Goal: Task Accomplishment & Management: Use online tool/utility

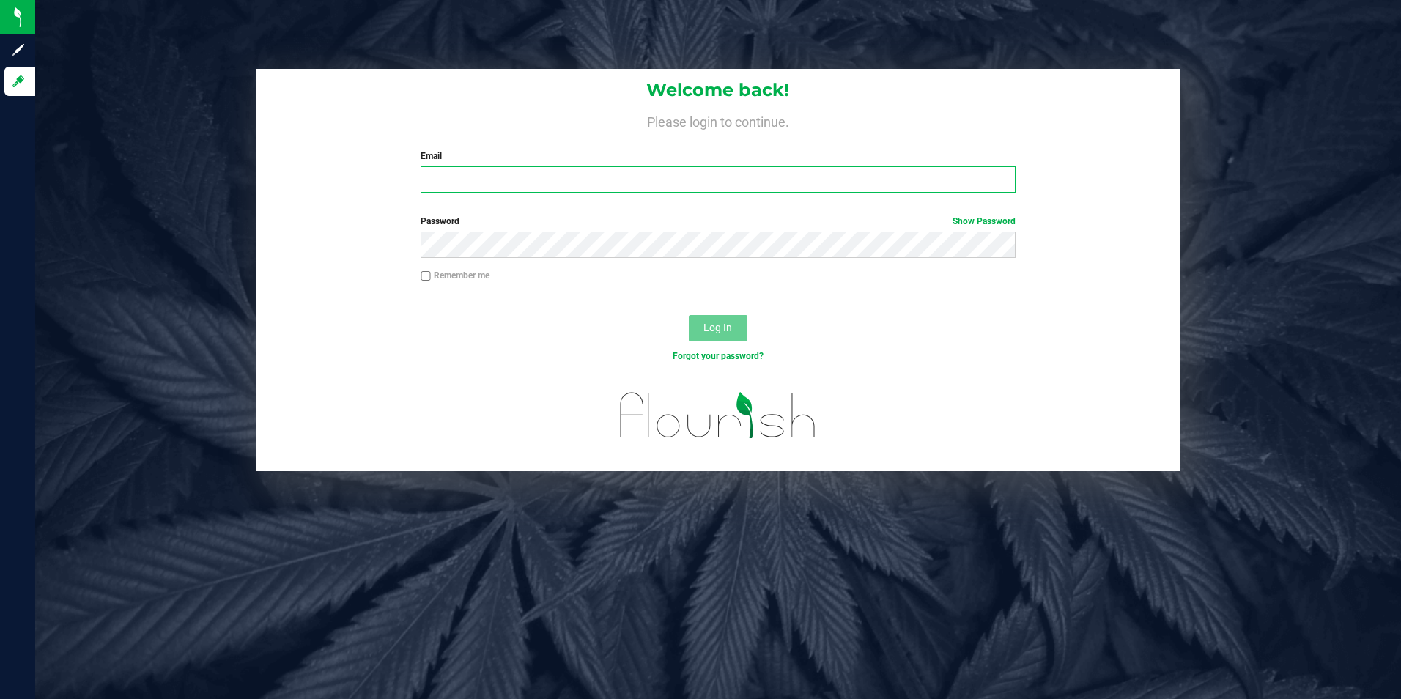
click at [498, 177] on input "Email" at bounding box center [718, 179] width 595 height 26
click at [496, 180] on input "Email" at bounding box center [718, 179] width 595 height 26
type input "[EMAIL_ADDRESS][DOMAIN_NAME]"
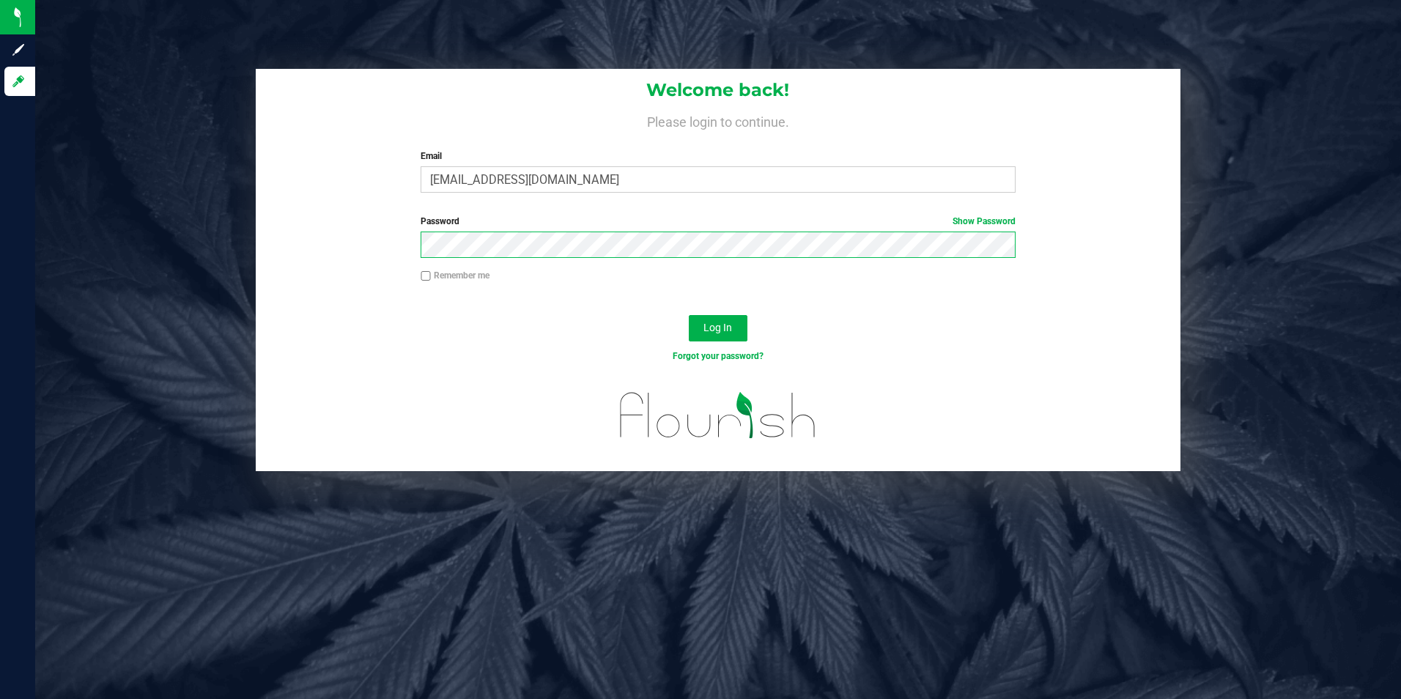
click at [689, 315] on button "Log In" at bounding box center [718, 328] width 59 height 26
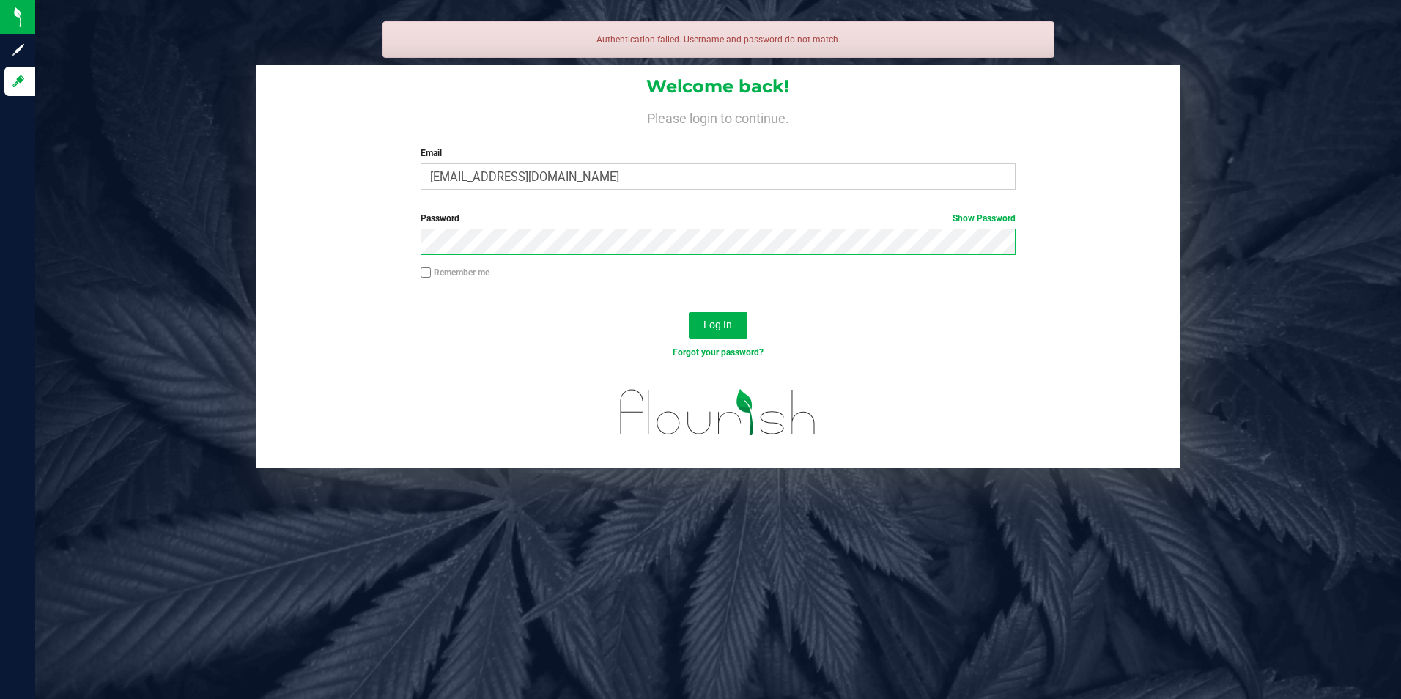
click at [689, 312] on button "Log In" at bounding box center [718, 325] width 59 height 26
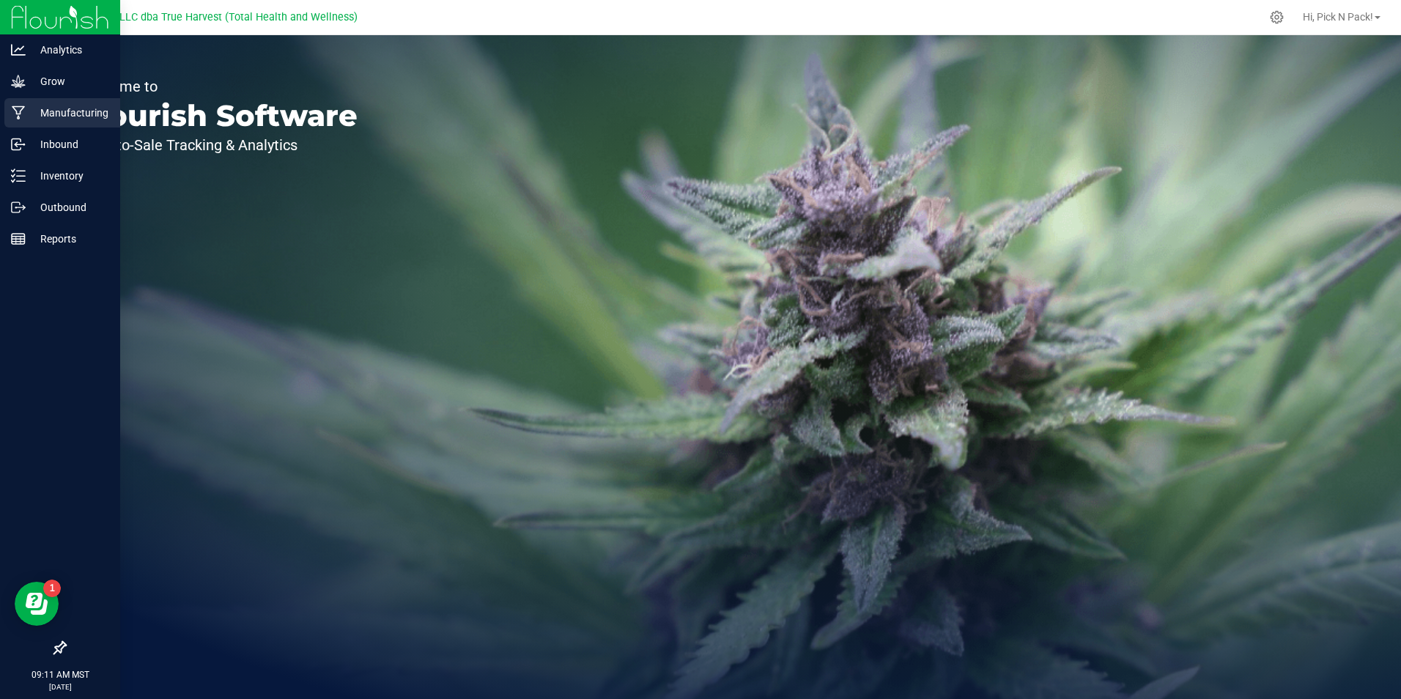
click at [52, 108] on p "Manufacturing" at bounding box center [70, 113] width 88 height 18
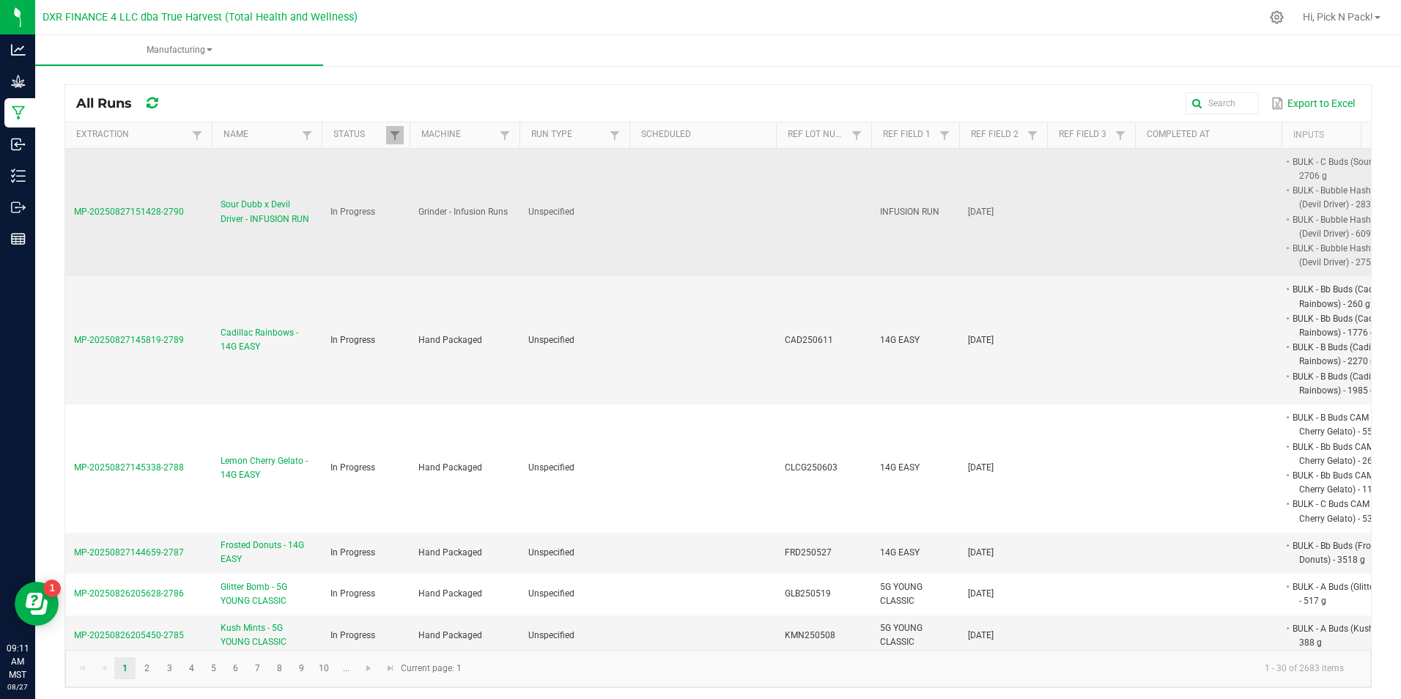
click at [245, 207] on span "Sour Dubb x Devil Driver - INFUSION RUN" at bounding box center [267, 212] width 92 height 28
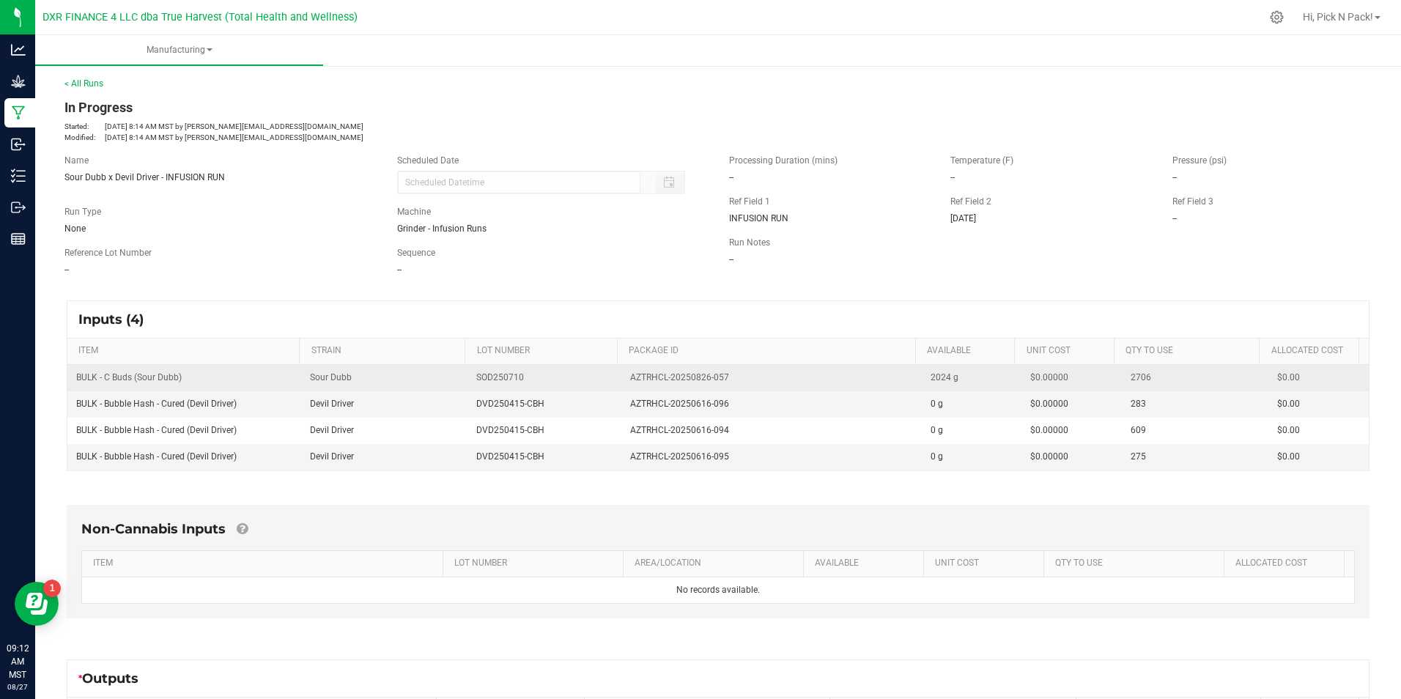
drag, startPoint x: 621, startPoint y: 379, endPoint x: 728, endPoint y: 381, distance: 107.7
click at [728, 381] on div "AZTRHCL-20250826-057" at bounding box center [771, 378] width 283 height 14
copy span "AZTRHCL-20250826-057"
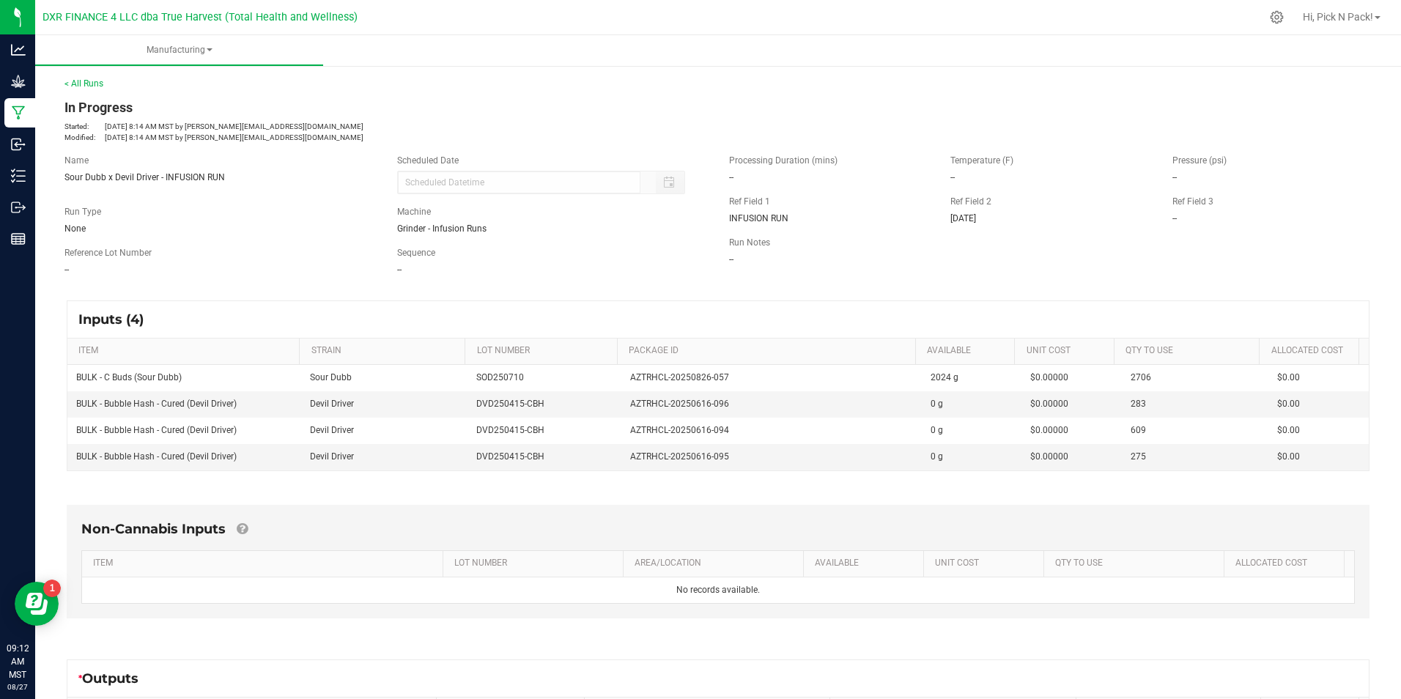
click at [304, 259] on div "Reference Lot Number --" at bounding box center [219, 261] width 333 height 30
drag, startPoint x: 721, startPoint y: 405, endPoint x: 611, endPoint y: 412, distance: 110.1
click at [611, 412] on tr "BULK - Bubble Hash - Cured (Devil Driver) Devil Driver DVD250415-CBH AZTRHCL-20…" at bounding box center [717, 404] width 1301 height 26
copy tr "AZTRHCL-20250616-096"
drag, startPoint x: 478, startPoint y: 355, endPoint x: 622, endPoint y: 395, distance: 149.2
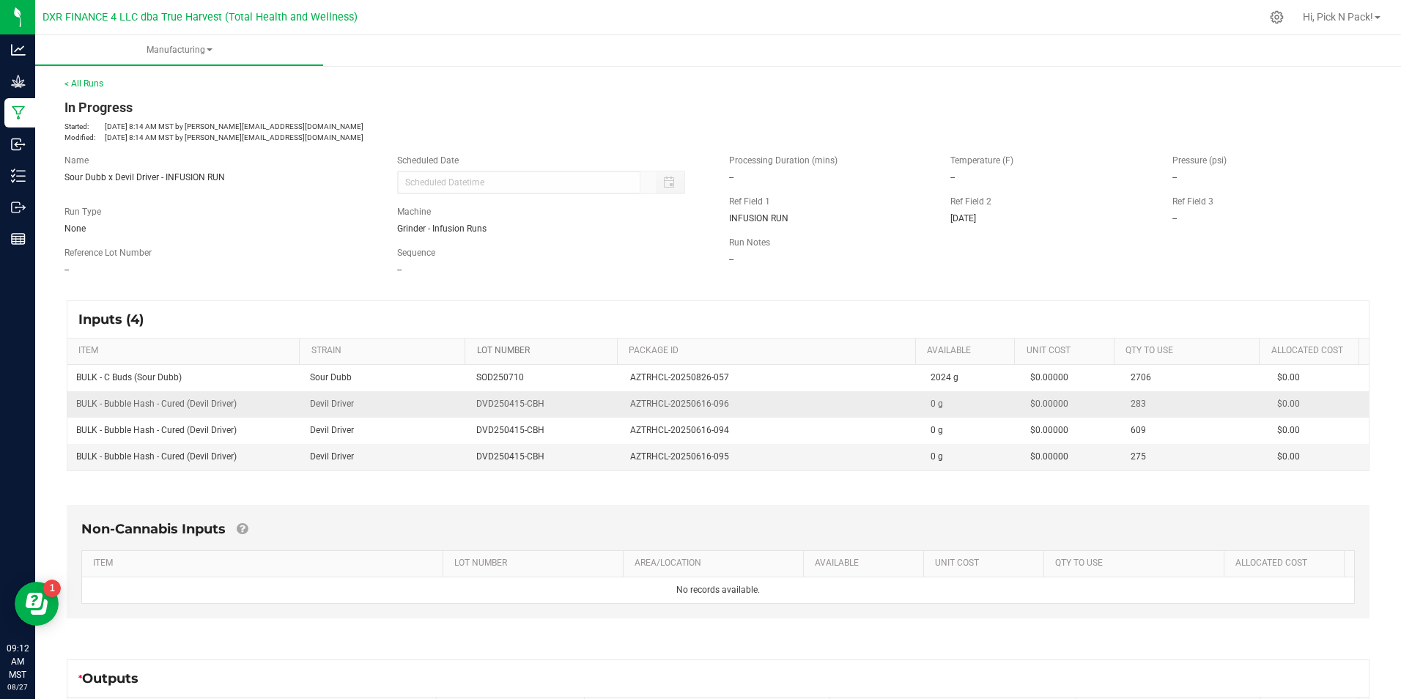
click at [478, 355] on link "LOT NUMBER" at bounding box center [544, 351] width 135 height 12
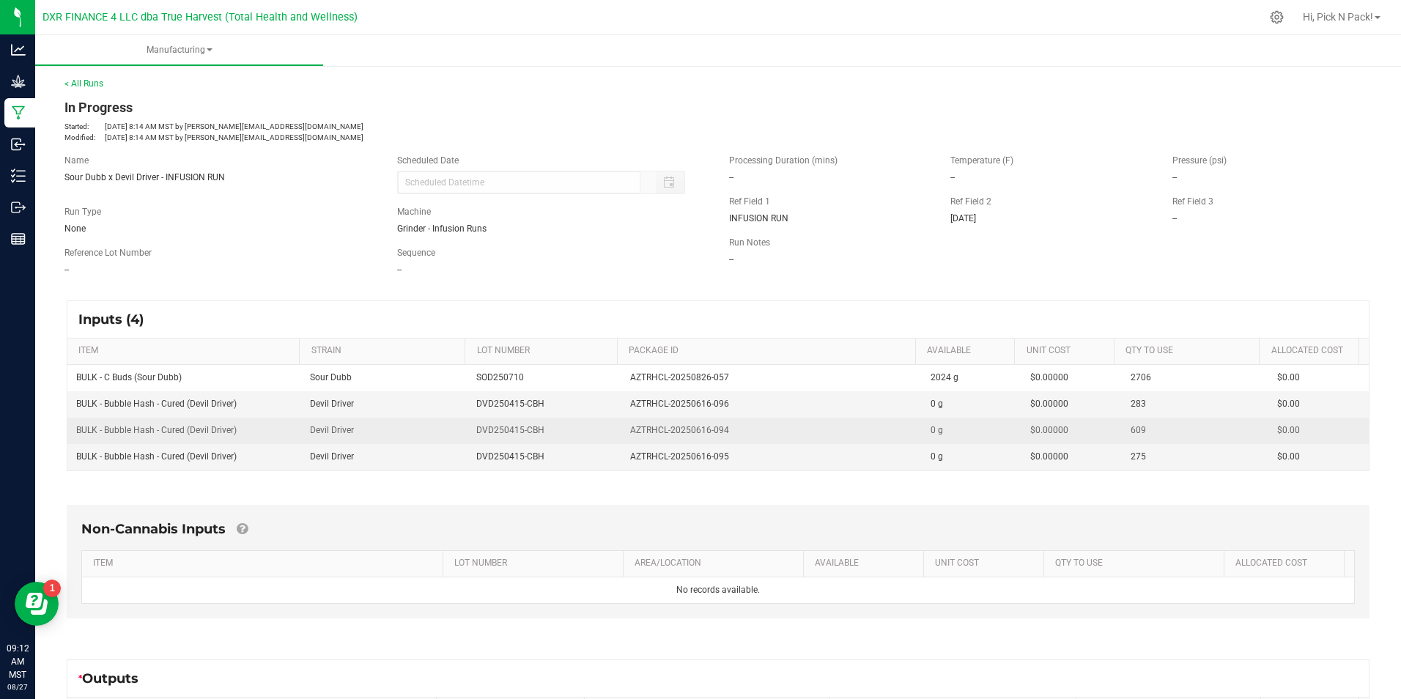
drag, startPoint x: 687, startPoint y: 434, endPoint x: 624, endPoint y: 437, distance: 63.1
click at [630, 437] on div "AZTRHCL-20250616-094" at bounding box center [771, 431] width 283 height 14
copy span "AZTRHCL-20250616-094"
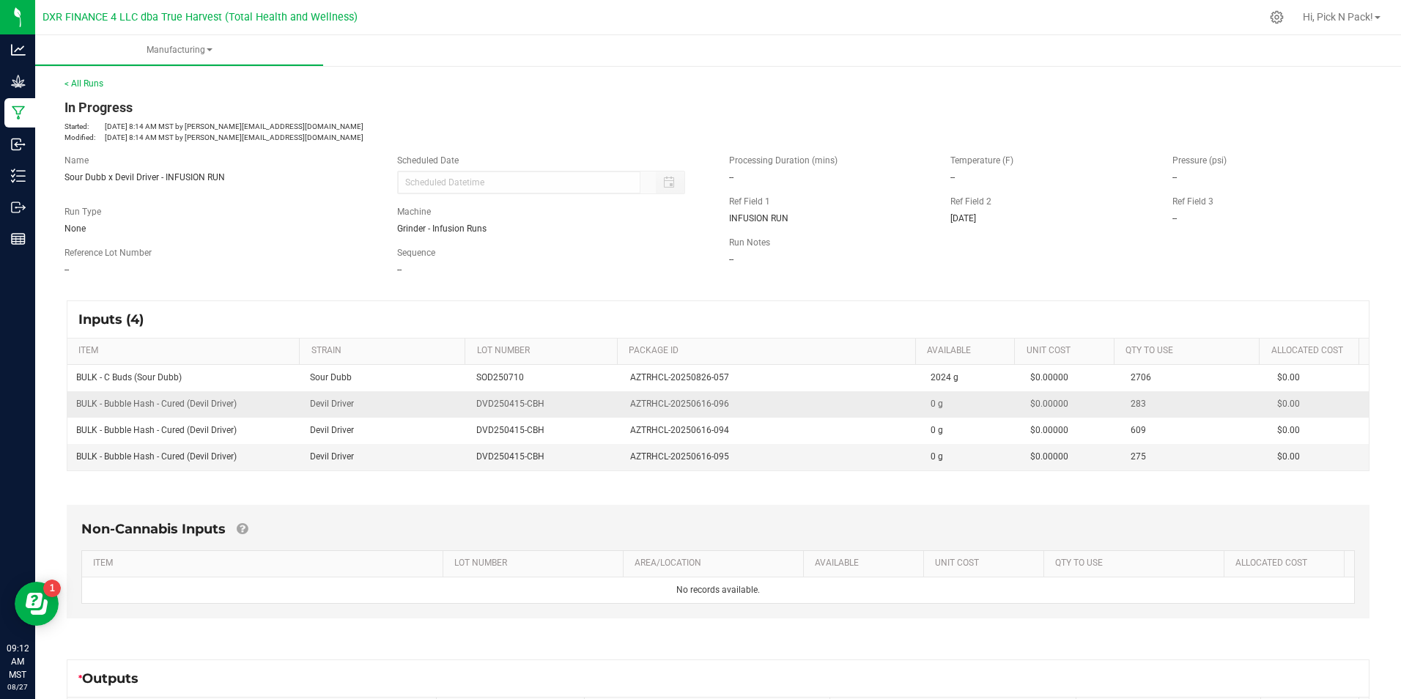
drag, startPoint x: 470, startPoint y: 387, endPoint x: 509, endPoint y: 404, distance: 41.7
click at [470, 387] on td "SOD250710" at bounding box center [543, 378] width 153 height 26
drag, startPoint x: 722, startPoint y: 457, endPoint x: 617, endPoint y: 462, distance: 104.9
click at [621, 462] on td "AZTRHCL-20250616-095" at bounding box center [771, 457] width 300 height 26
copy span "AZTRHCL-20250616-095"
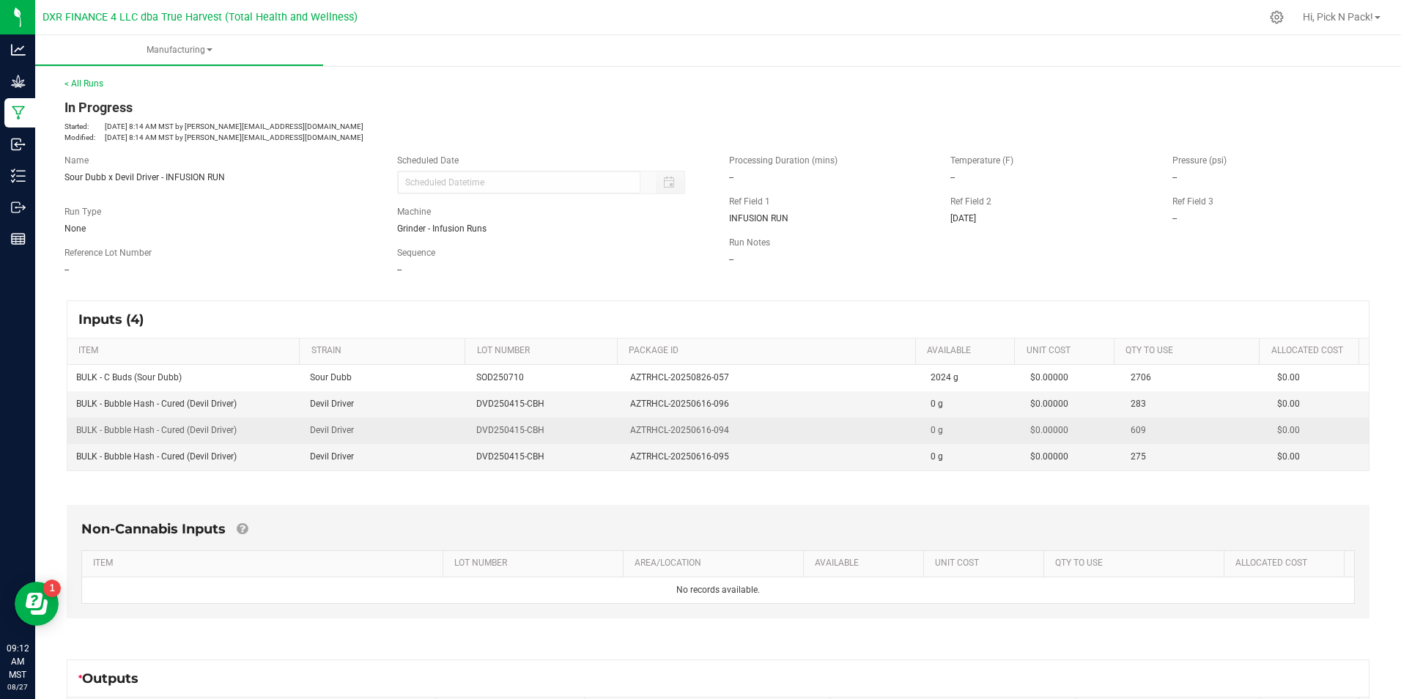
drag, startPoint x: 339, startPoint y: 429, endPoint x: 300, endPoint y: 420, distance: 40.7
click at [339, 429] on span "Devil Driver" at bounding box center [332, 430] width 44 height 10
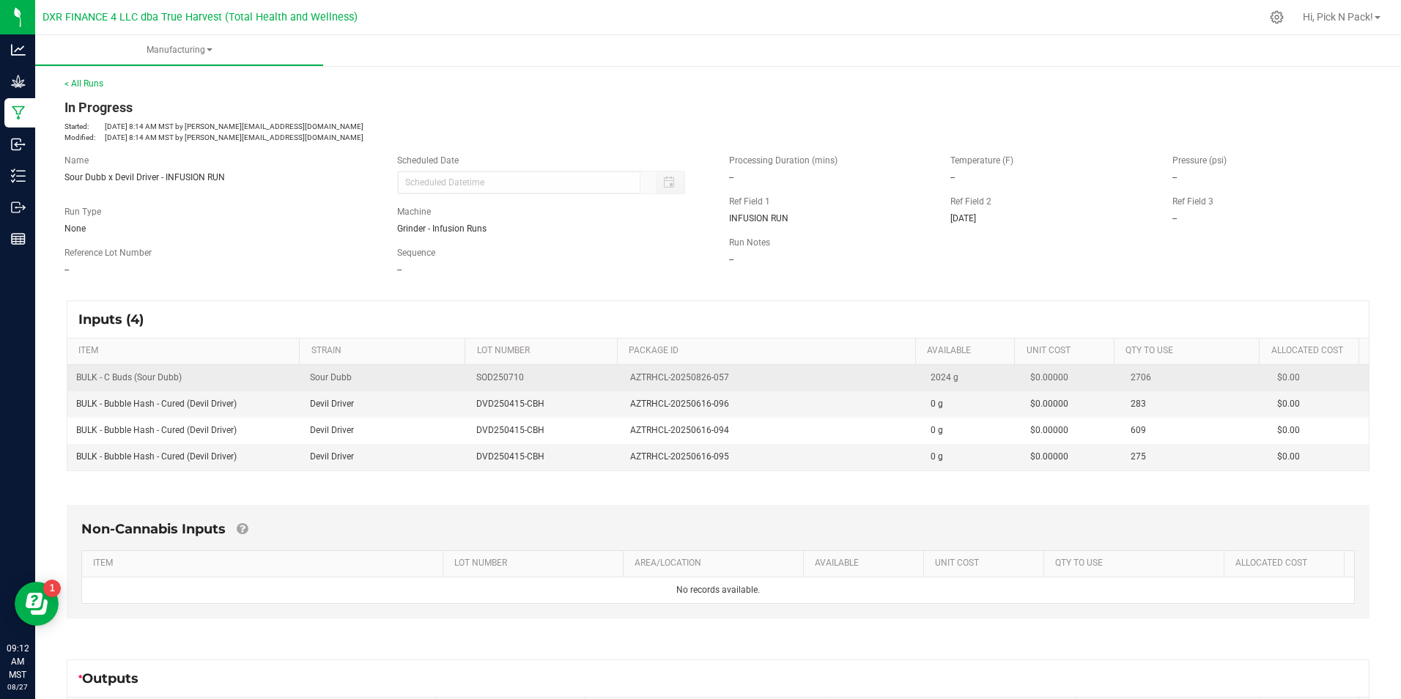
drag, startPoint x: 182, startPoint y: 374, endPoint x: 70, endPoint y: 374, distance: 112.1
click at [70, 375] on td "BULK - C Buds (Sour Dubb)" at bounding box center [184, 378] width 234 height 26
copy span "BULK - C Buds (Sour Dubb)"
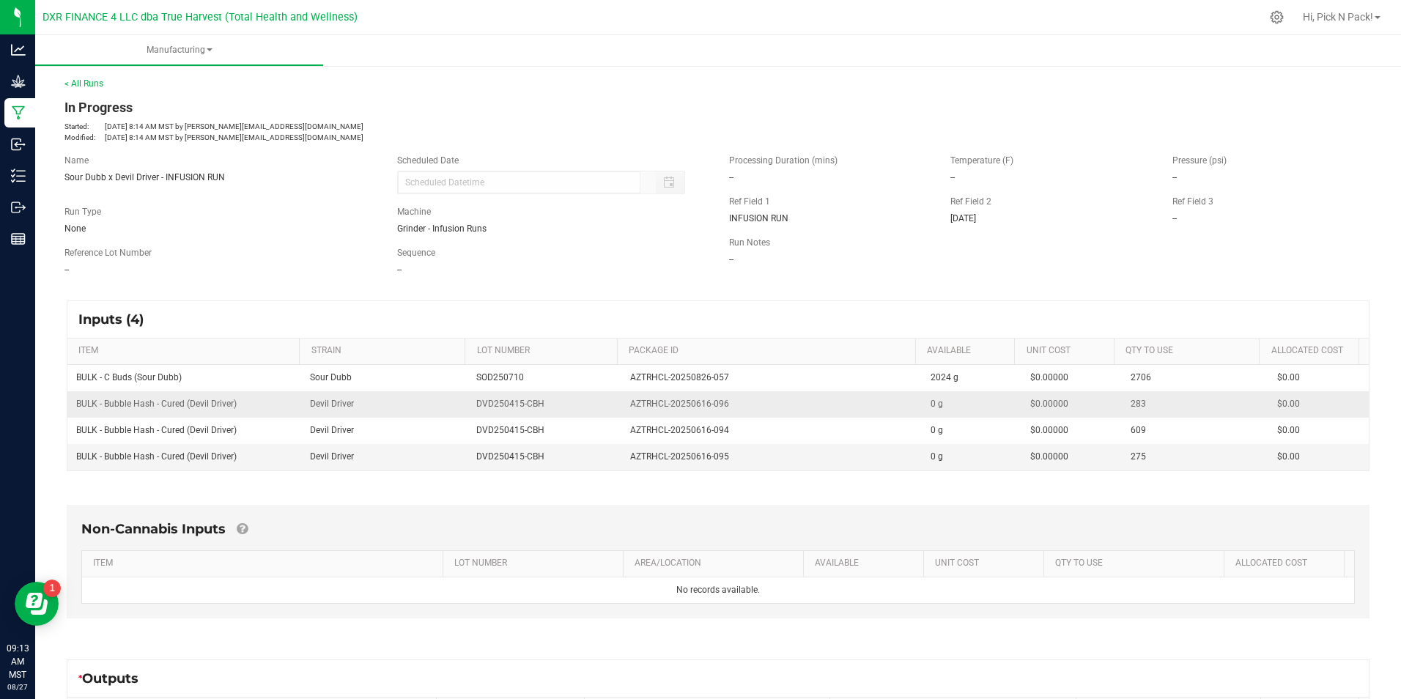
drag, startPoint x: 214, startPoint y: 401, endPoint x: 241, endPoint y: 407, distance: 27.9
click at [214, 401] on span "BULK - Bubble Hash - Cured (Devil Driver)" at bounding box center [156, 404] width 160 height 10
drag, startPoint x: 246, startPoint y: 404, endPoint x: 73, endPoint y: 408, distance: 173.7
click at [73, 408] on td "BULK - Bubble Hash - Cured (Devil Driver)" at bounding box center [184, 404] width 234 height 26
copy span "BULK - Bubble Hash - Cured (Devil Driver)"
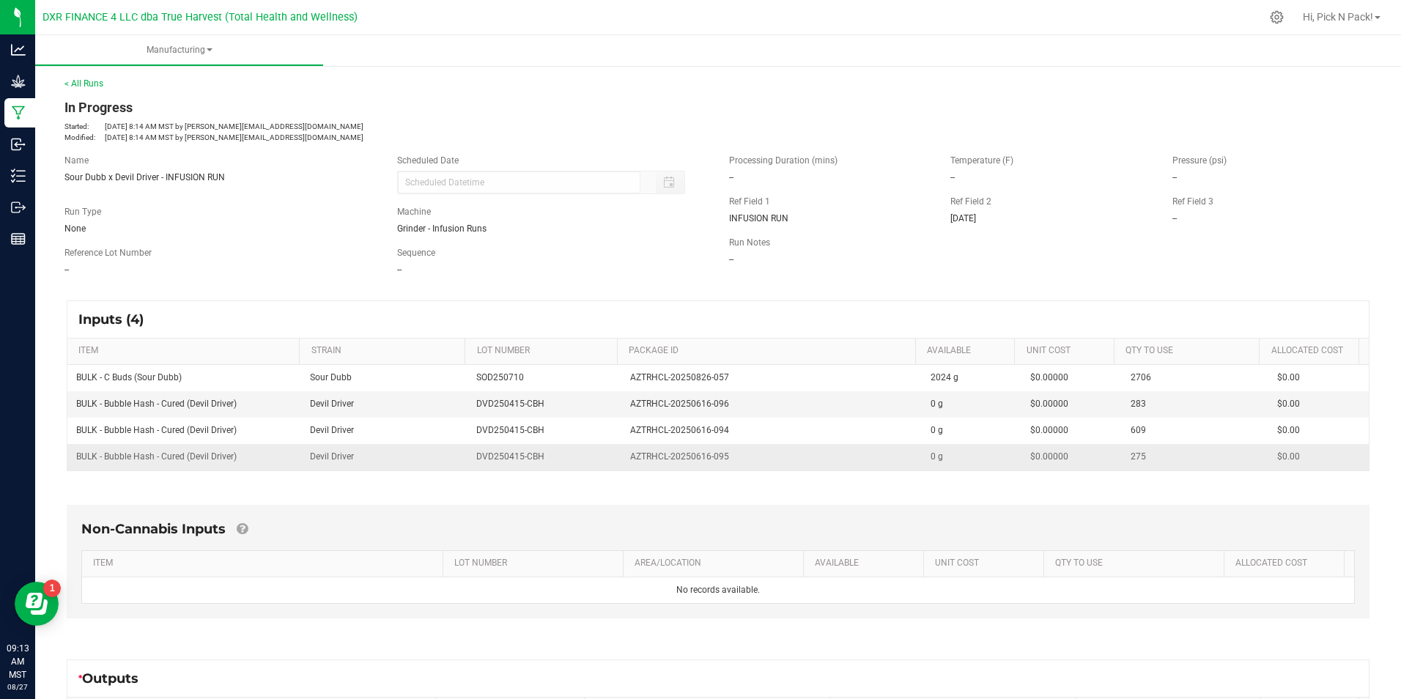
drag, startPoint x: 410, startPoint y: 459, endPoint x: 404, endPoint y: 448, distance: 11.8
click at [410, 459] on td "Devil Driver" at bounding box center [384, 457] width 167 height 26
drag, startPoint x: 547, startPoint y: 409, endPoint x: 460, endPoint y: 410, distance: 86.5
click at [460, 410] on tr "BULK - Bubble Hash - Cured (Devil Driver) Devil Driver DVD250415-CBH AZTRHCL-20…" at bounding box center [717, 404] width 1301 height 26
copy tr "DVD250415-CBH"
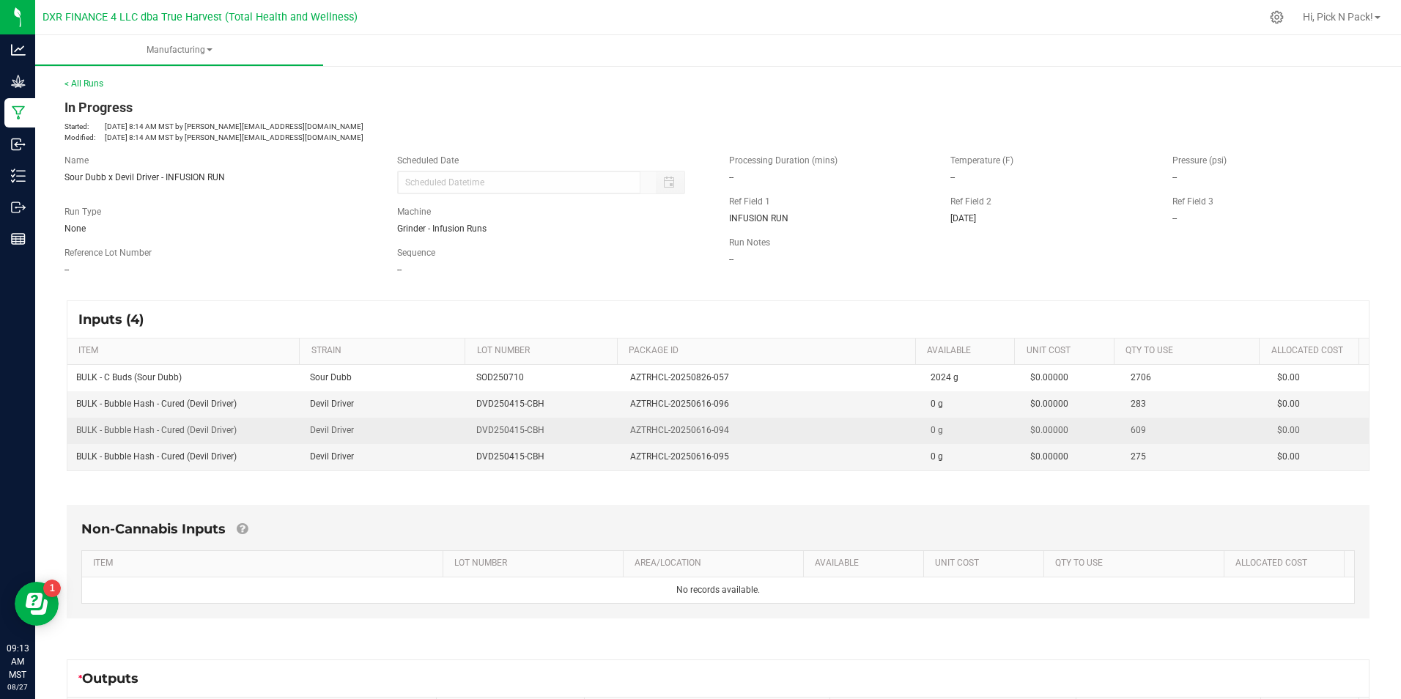
drag, startPoint x: 426, startPoint y: 429, endPoint x: 459, endPoint y: 425, distance: 32.4
click at [426, 429] on td "Devil Driver" at bounding box center [384, 431] width 167 height 26
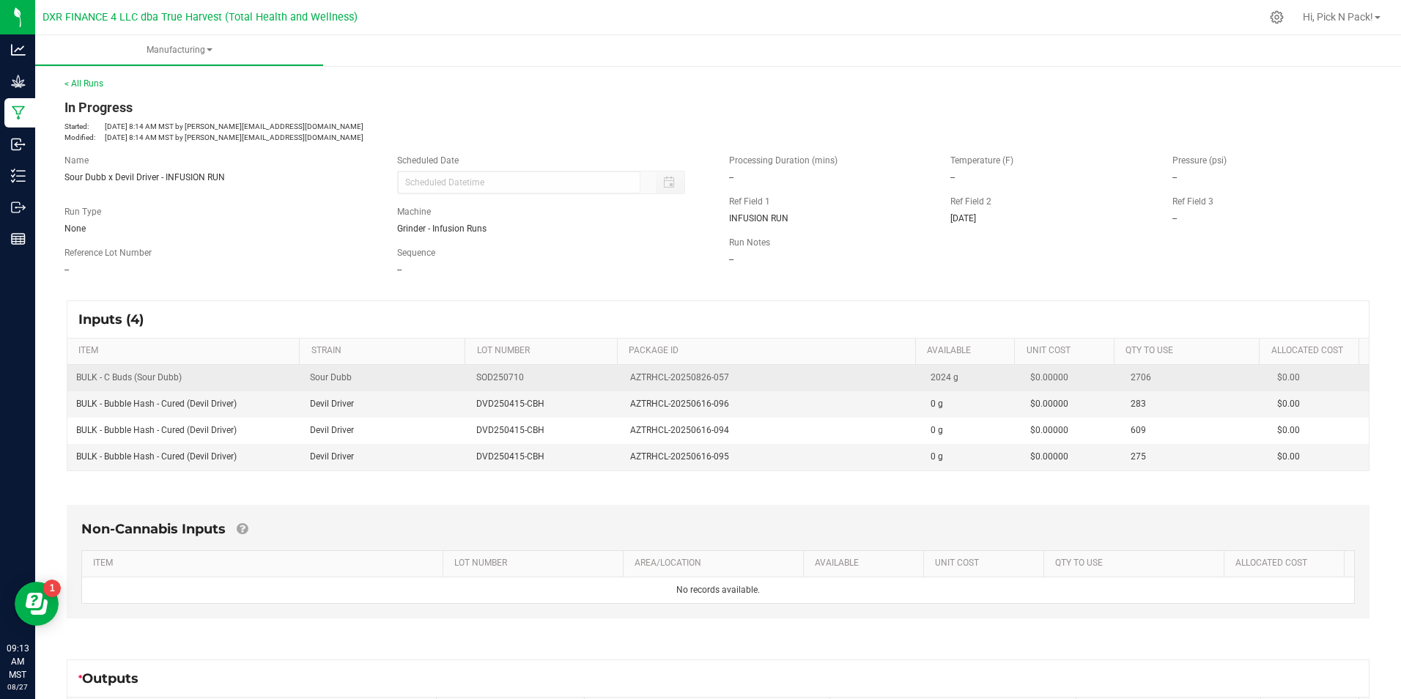
drag, startPoint x: 470, startPoint y: 381, endPoint x: 523, endPoint y: 381, distance: 53.5
click at [523, 381] on td "SOD250710" at bounding box center [543, 378] width 153 height 26
copy span "SOD250710"
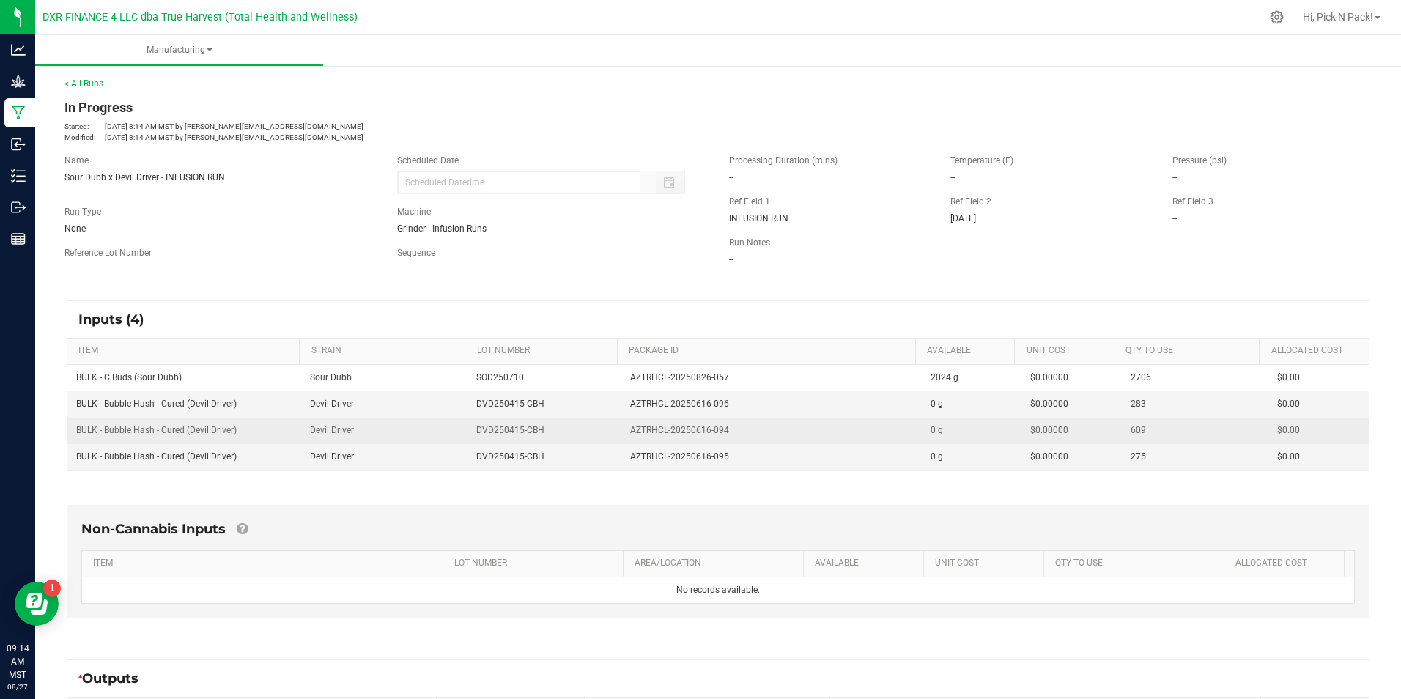
drag, startPoint x: 619, startPoint y: 431, endPoint x: 725, endPoint y: 432, distance: 105.5
click at [725, 432] on td "AZTRHCL-20250616-094" at bounding box center [771, 431] width 300 height 26
copy span "AZTRHCL-20250616-094"
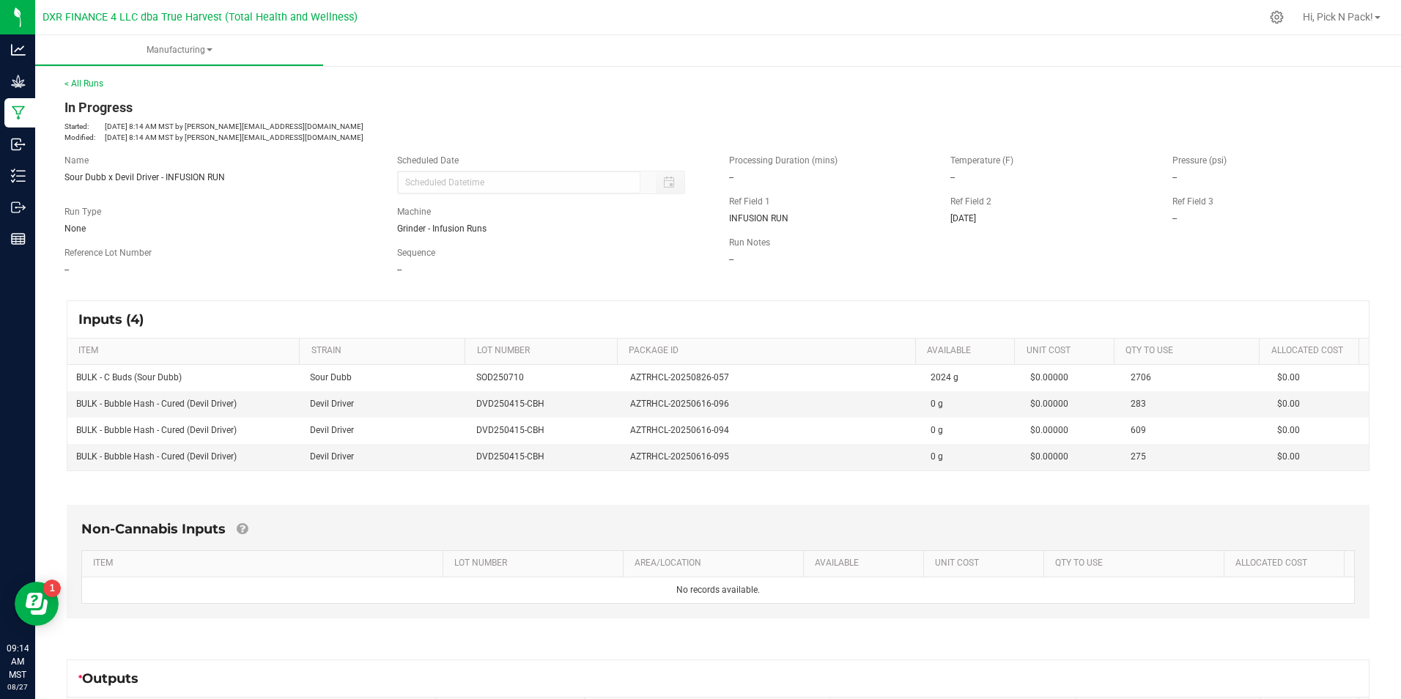
click at [280, 244] on div "Name Sour Dubb x Devil Driver - INFUSION RUN Scheduled Date Run Type None Machi…" at bounding box center [385, 215] width 665 height 144
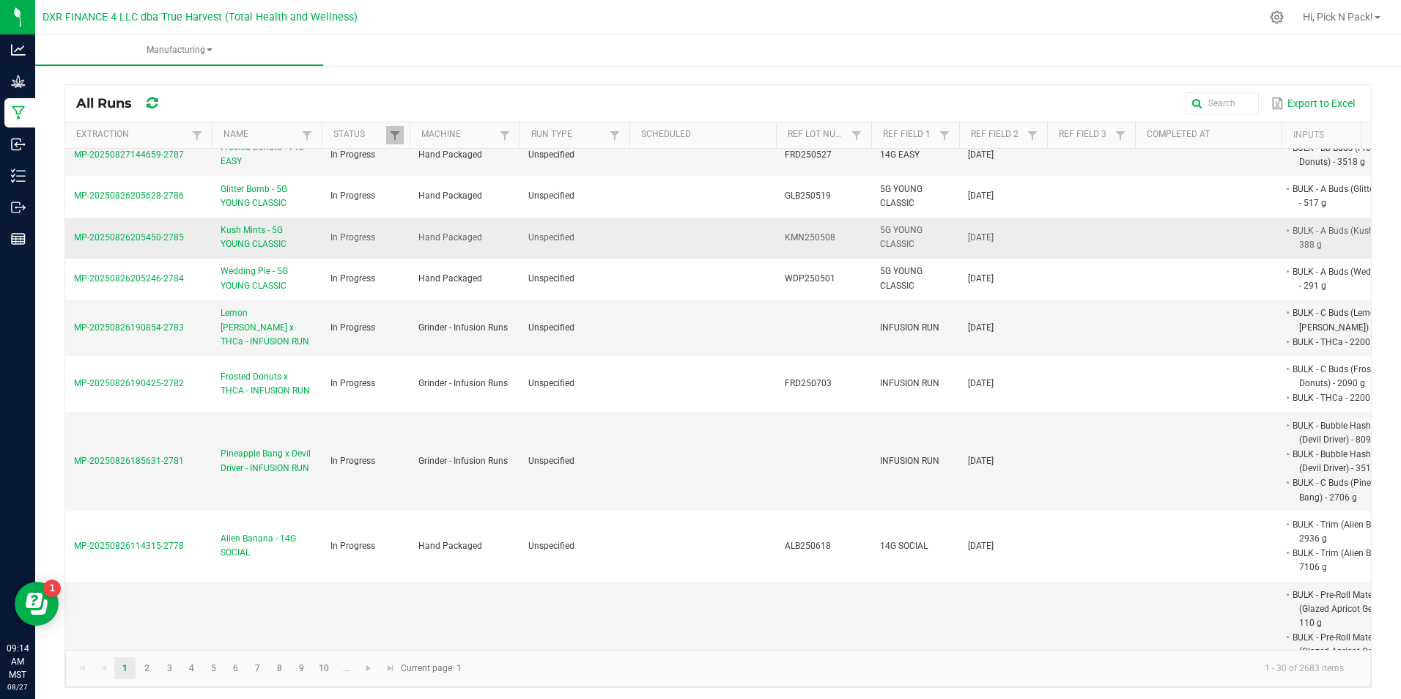
scroll to position [440, 0]
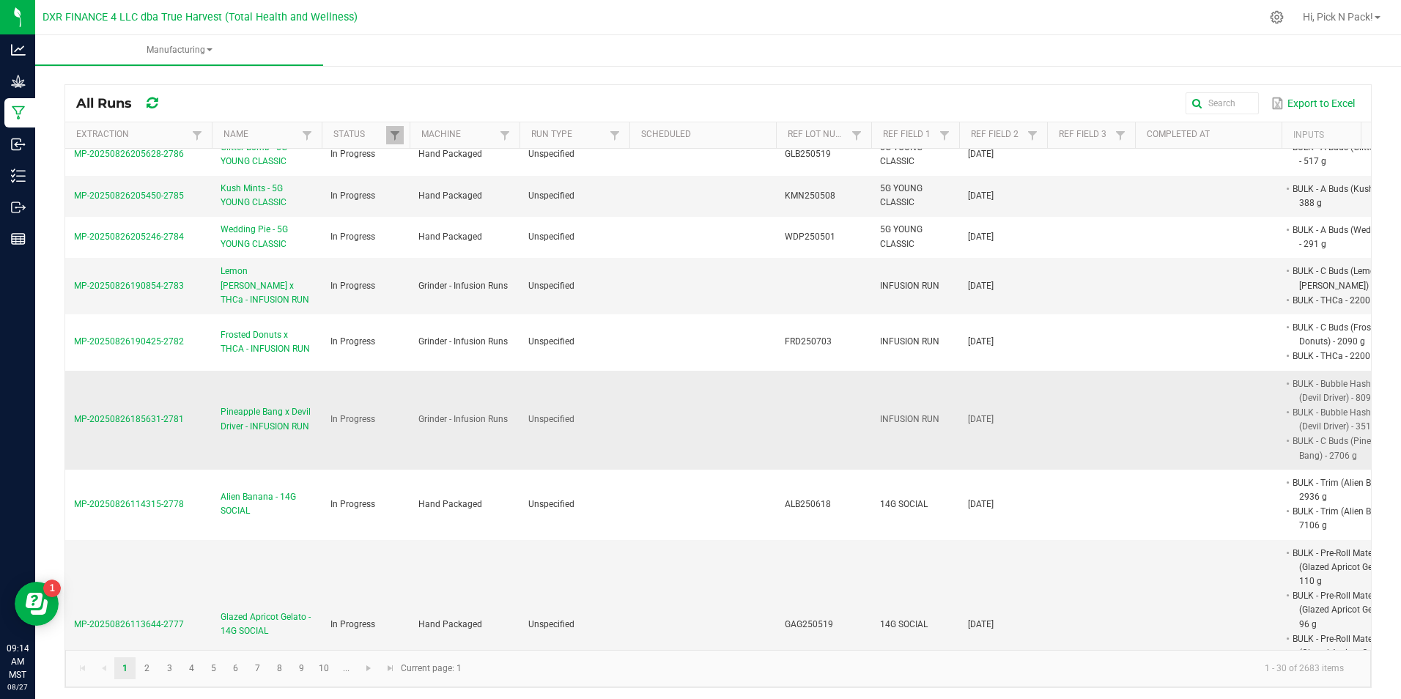
click at [248, 433] on span "Pineapple Bang x Devil Driver - INFUSION RUN" at bounding box center [267, 419] width 92 height 28
